Goal: Check status: Check status

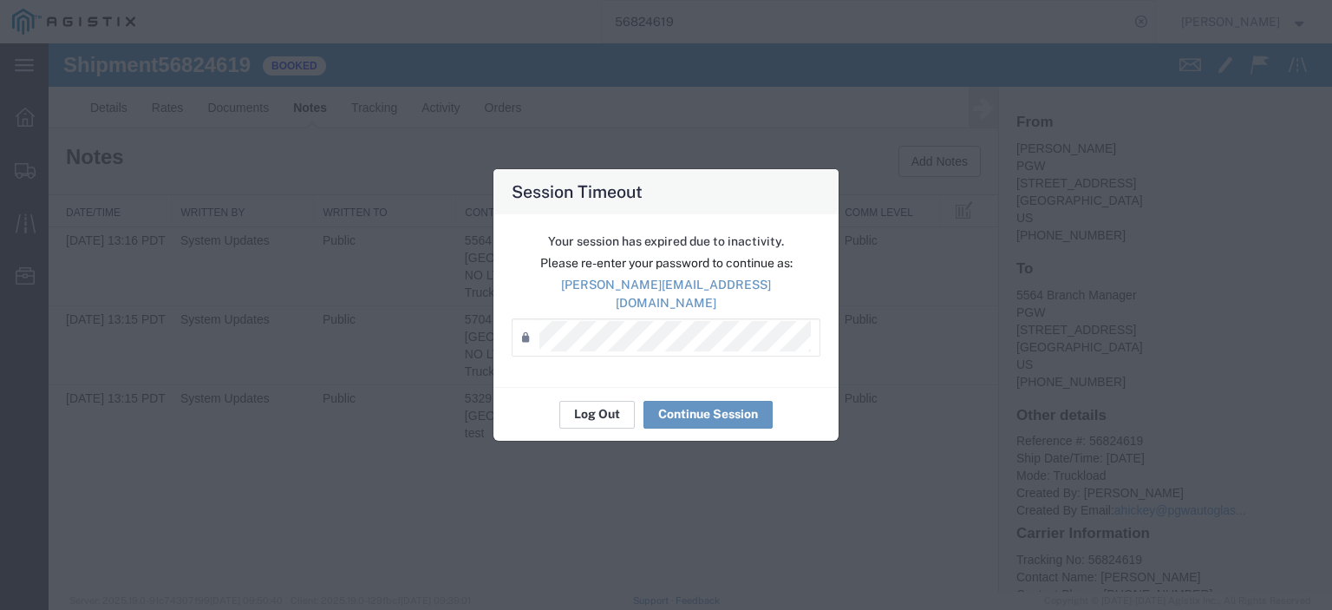
click at [595, 408] on button "Log Out" at bounding box center [596, 415] width 75 height 28
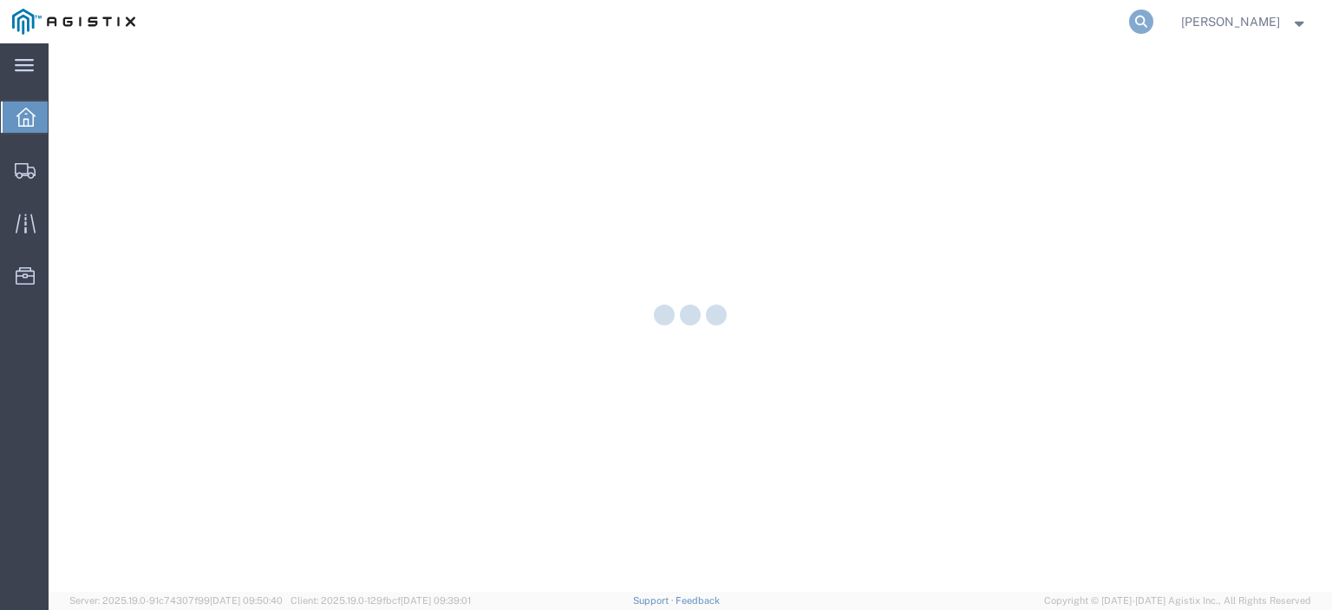
click at [1153, 30] on icon at bounding box center [1141, 22] width 24 height 24
paste input "56819464"
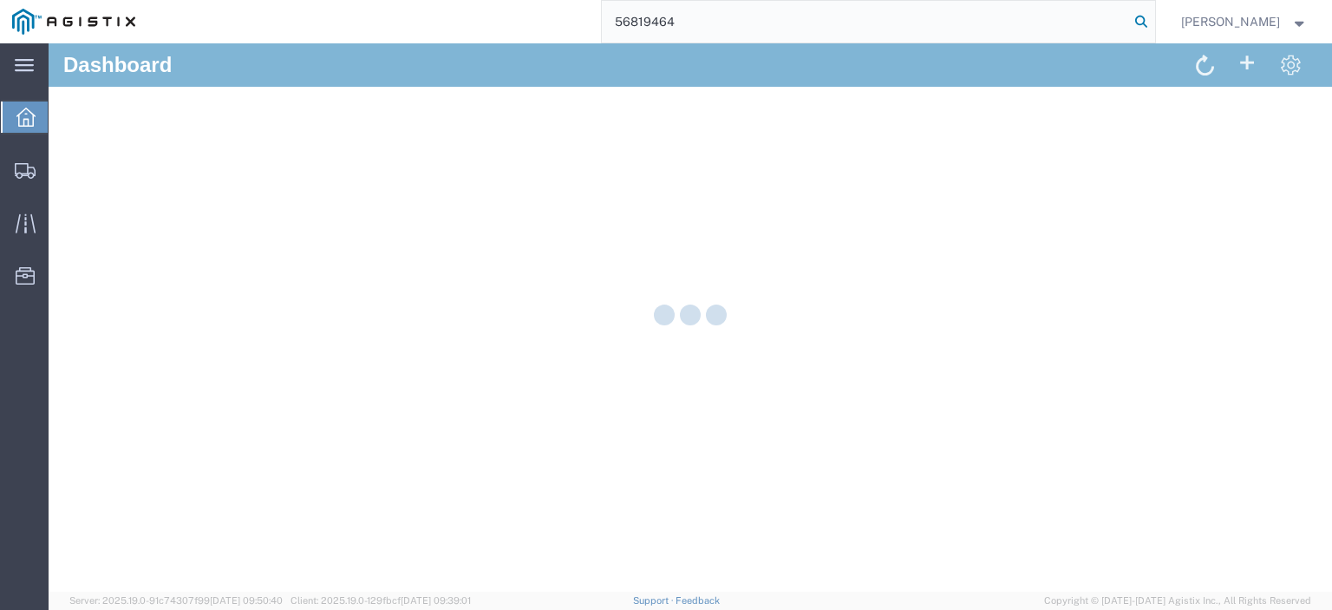
type input "56819464"
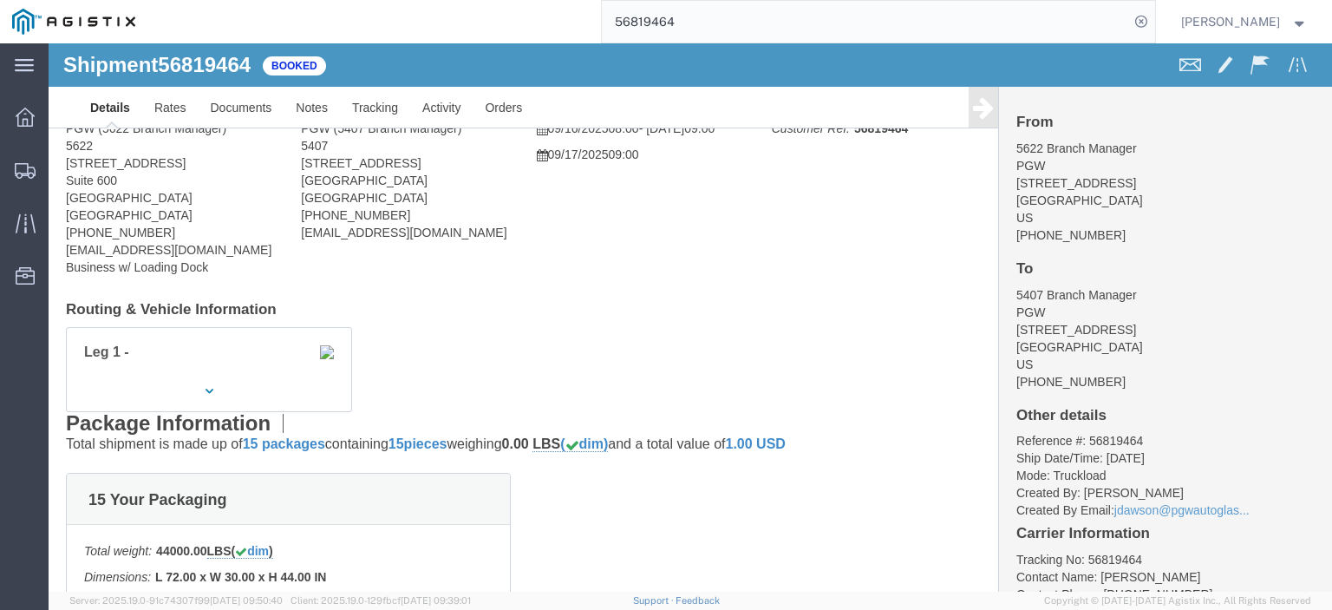
scroll to position [173, 0]
